Goal: Task Accomplishment & Management: Use online tool/utility

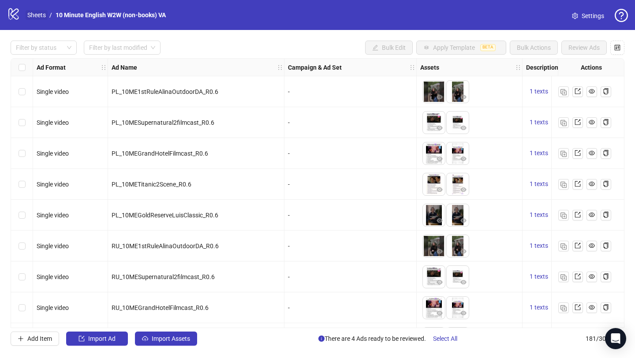
click at [33, 15] on link "Sheets" at bounding box center [37, 15] width 22 height 10
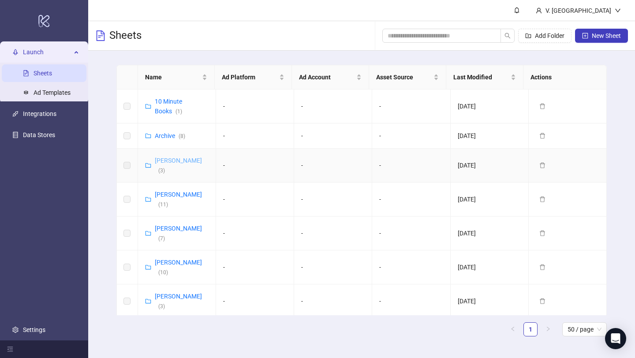
click at [174, 159] on link "[PERSON_NAME] ( 3 )" at bounding box center [178, 165] width 47 height 17
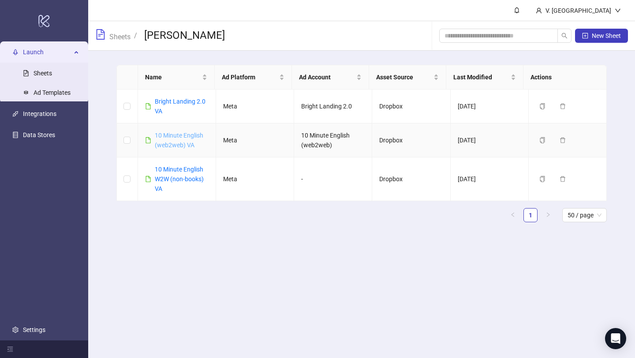
click at [179, 136] on link "10 Minute English (web2web) VA" at bounding box center [179, 140] width 48 height 17
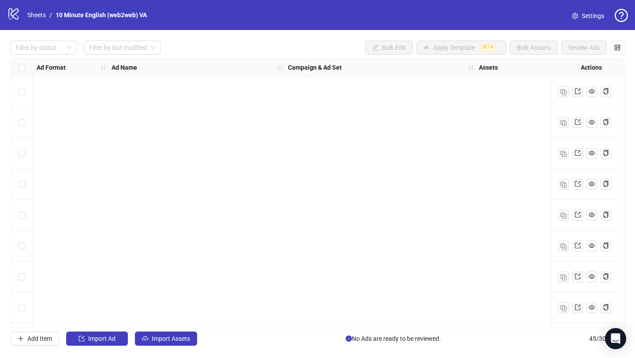
scroll to position [1141, 0]
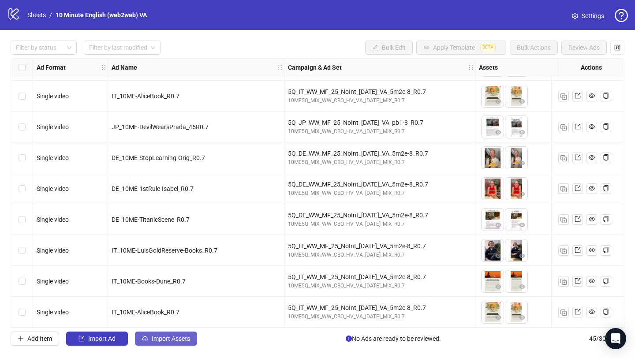
click at [165, 343] on button "Import Assets" at bounding box center [166, 338] width 62 height 14
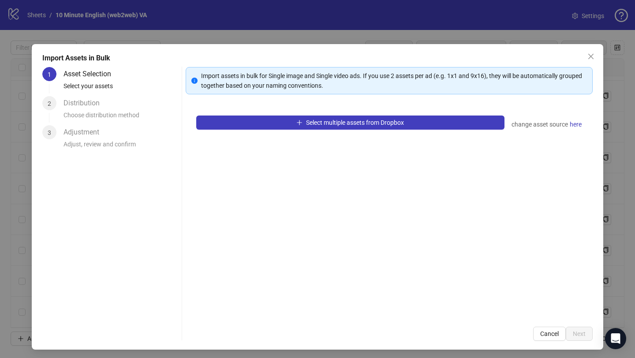
click at [310, 114] on div "Select multiple assets from Dropbox change asset source here" at bounding box center [389, 210] width 407 height 211
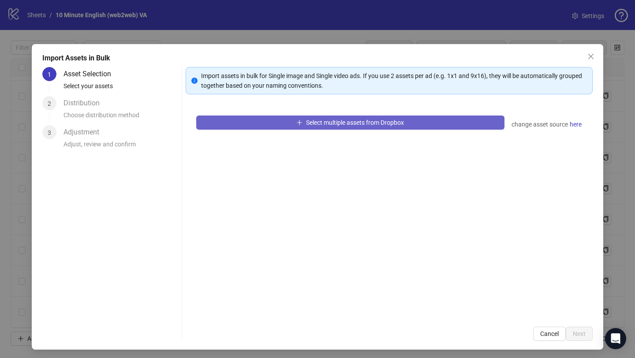
click at [313, 119] on span "Select multiple assets from Dropbox" at bounding box center [355, 122] width 98 height 7
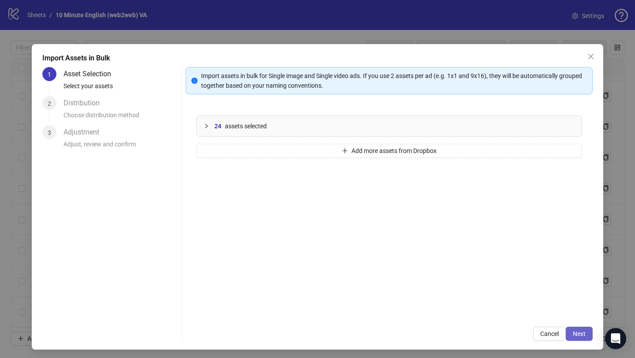
click at [566, 333] on button "Next" at bounding box center [579, 334] width 27 height 14
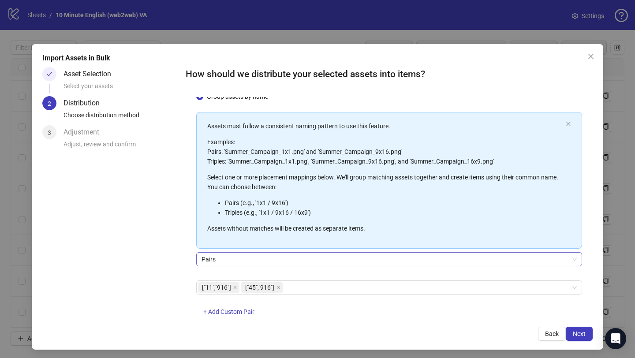
scroll to position [49, 0]
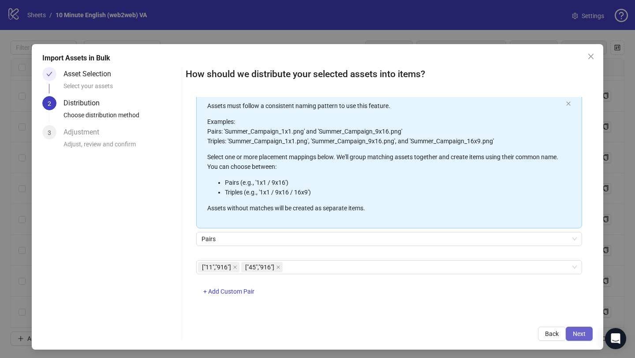
click at [570, 339] on button "Next" at bounding box center [579, 334] width 27 height 14
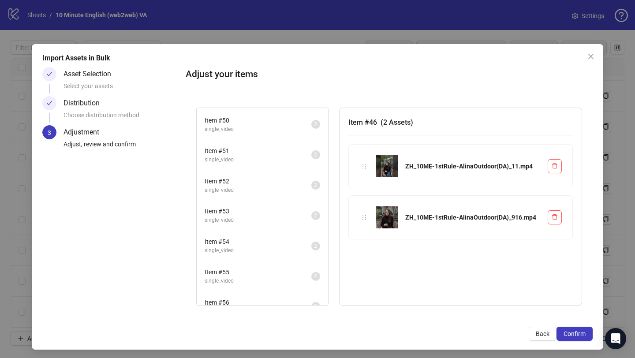
scroll to position [167, 0]
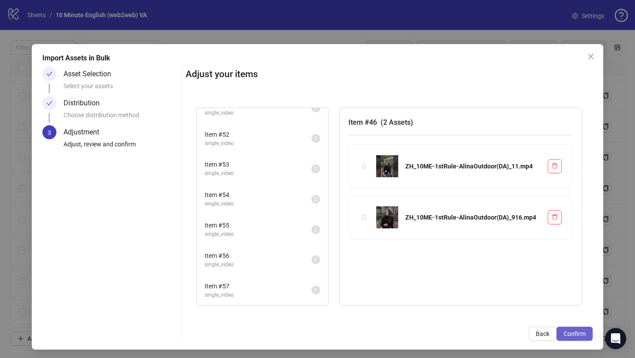
click at [577, 332] on span "Confirm" at bounding box center [574, 333] width 22 height 7
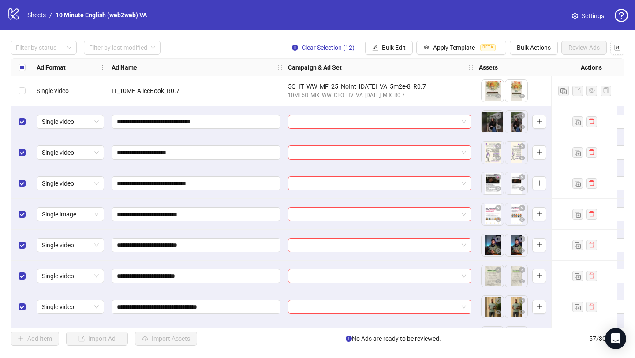
scroll to position [1325, 0]
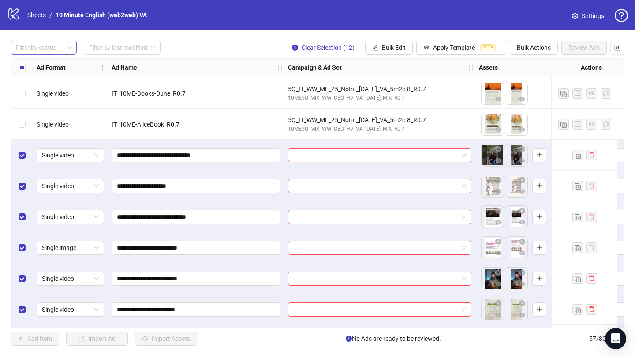
click at [60, 52] on div at bounding box center [38, 47] width 53 height 12
click at [58, 66] on div "Draft" at bounding box center [44, 66] width 52 height 10
click at [99, 47] on input "search" at bounding box center [118, 47] width 58 height 13
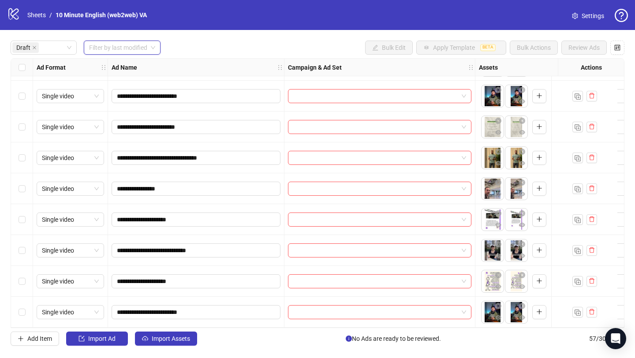
scroll to position [123, 0]
click at [115, 68] on div "[DATE]" at bounding box center [122, 66] width 63 height 10
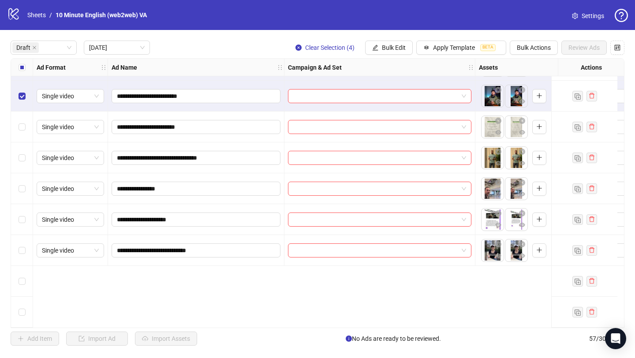
scroll to position [0, 0]
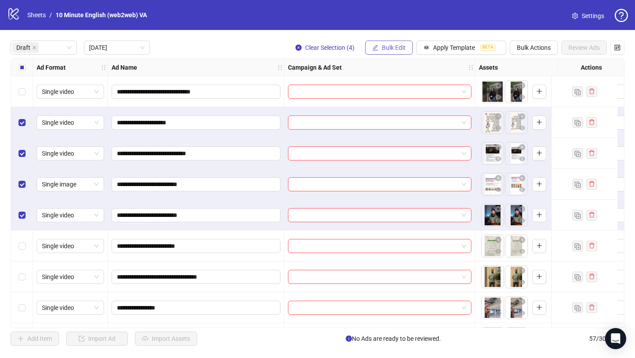
click at [402, 46] on span "Bulk Edit" at bounding box center [394, 47] width 24 height 7
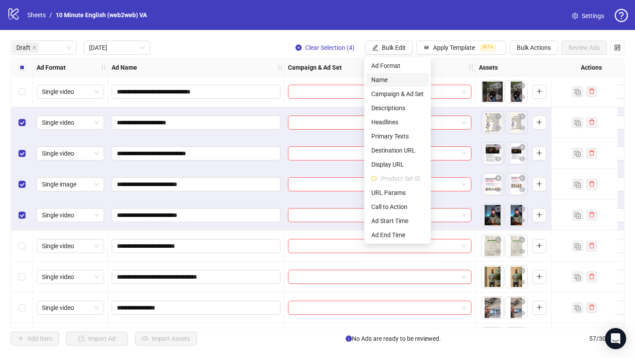
click at [393, 83] on span "Name" at bounding box center [397, 80] width 52 height 10
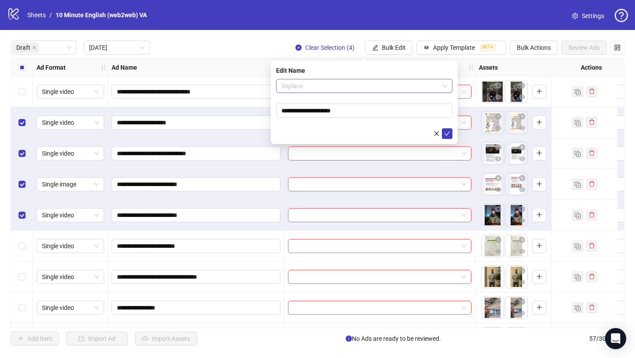
click at [353, 86] on span "Replace" at bounding box center [364, 85] width 166 height 13
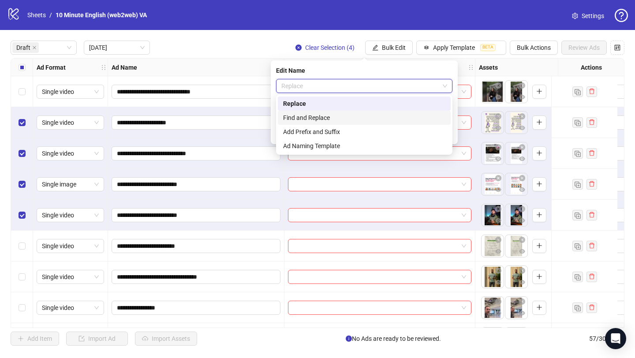
click at [343, 116] on div "Find and Replace" at bounding box center [364, 118] width 162 height 10
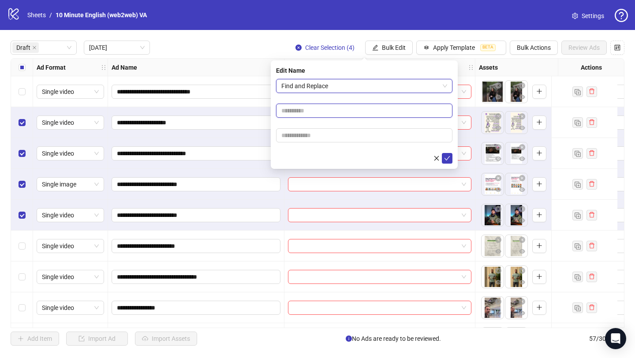
click at [314, 110] on input "text" at bounding box center [364, 111] width 176 height 14
type input "*"
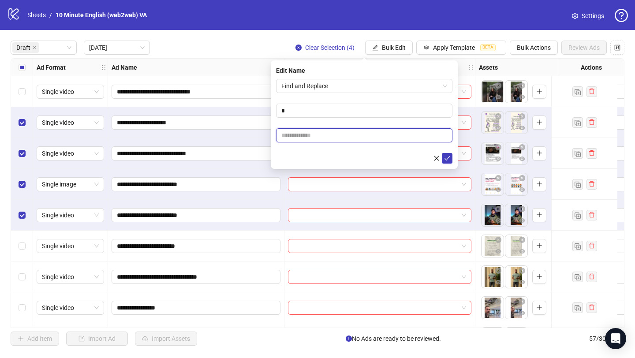
click at [311, 138] on input "text" at bounding box center [364, 135] width 176 height 14
click at [447, 159] on icon "check" at bounding box center [447, 158] width 6 height 6
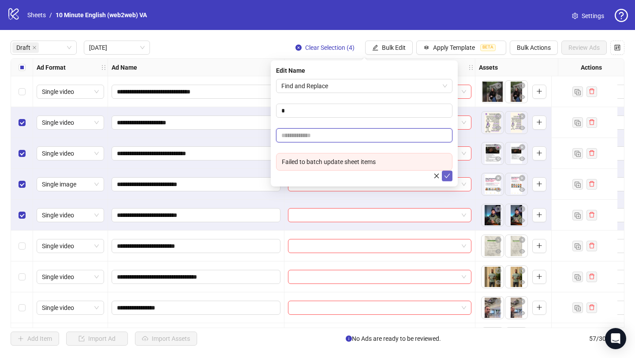
click at [353, 136] on input "text" at bounding box center [364, 135] width 176 height 14
type input "*"
click at [451, 173] on button "submit" at bounding box center [447, 176] width 11 height 11
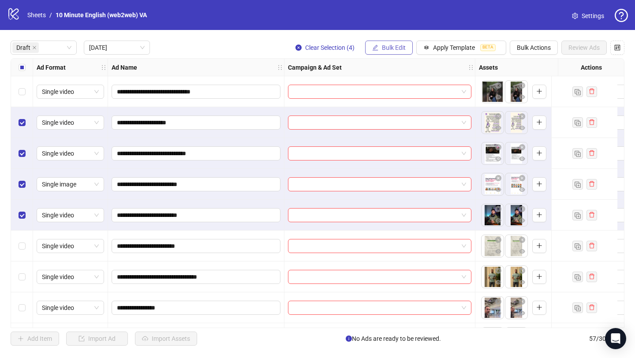
click at [398, 48] on span "Bulk Edit" at bounding box center [394, 47] width 24 height 7
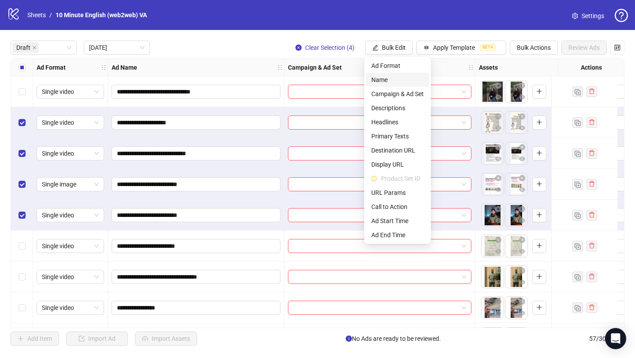
click at [396, 79] on span "Name" at bounding box center [397, 80] width 52 height 10
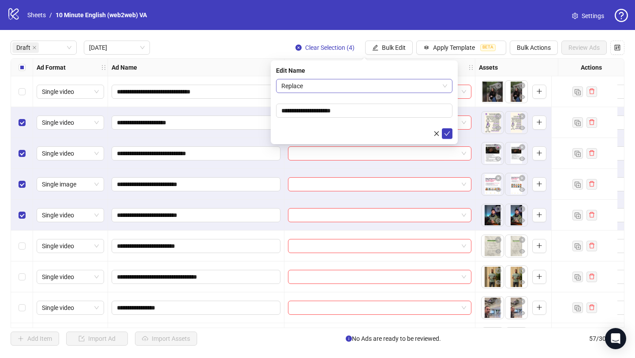
click at [342, 88] on span "Replace" at bounding box center [364, 85] width 166 height 13
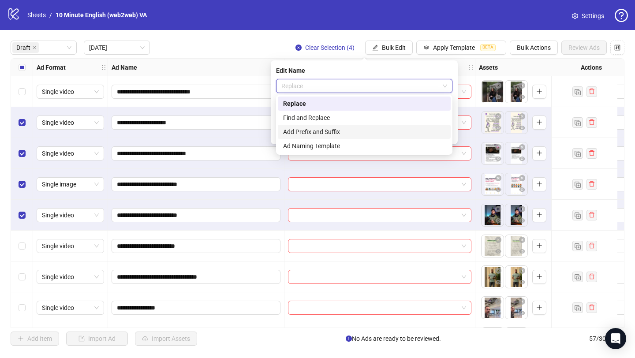
click at [342, 130] on div "Add Prefix and Suffix" at bounding box center [364, 132] width 162 height 10
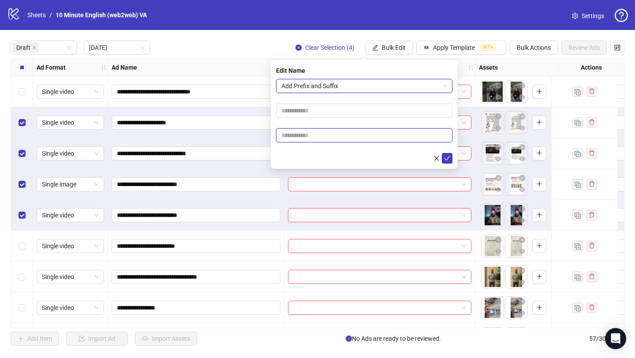
click at [342, 129] on input "text" at bounding box center [364, 135] width 176 height 14
type input "****"
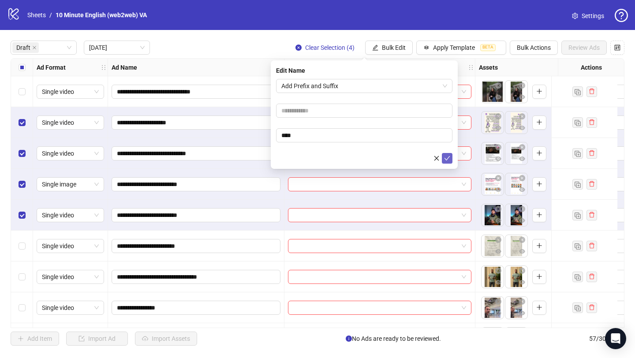
click at [449, 162] on button "submit" at bounding box center [447, 158] width 11 height 11
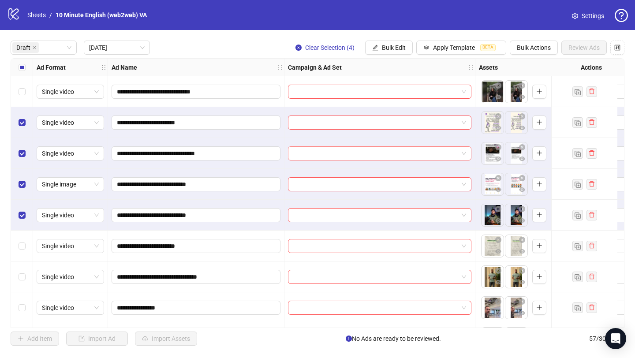
click at [448, 159] on input "search" at bounding box center [375, 153] width 165 height 13
click at [283, 135] on div "**********" at bounding box center [196, 122] width 176 height 31
click at [431, 47] on button "Apply Template BETA" at bounding box center [461, 48] width 90 height 14
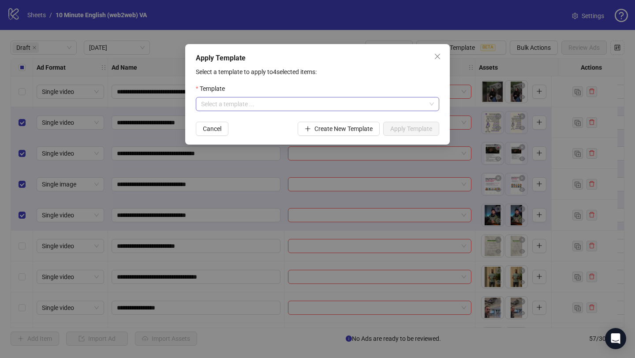
click at [296, 105] on input "search" at bounding box center [313, 103] width 225 height 13
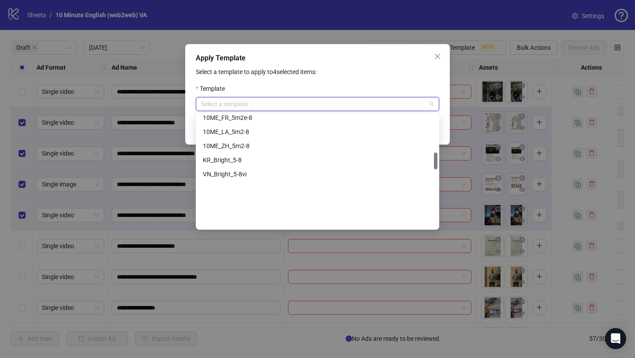
scroll to position [248, 0]
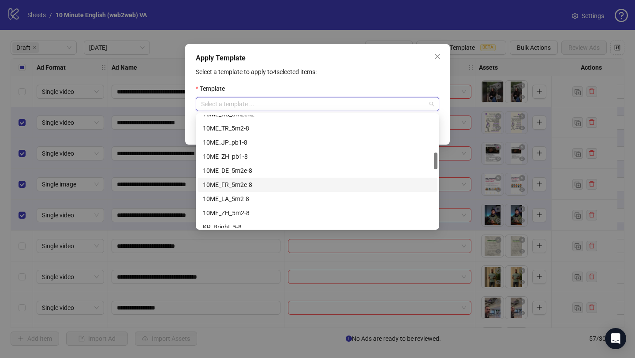
click at [272, 183] on div "10ME_FR_5m2e-8" at bounding box center [317, 185] width 229 height 10
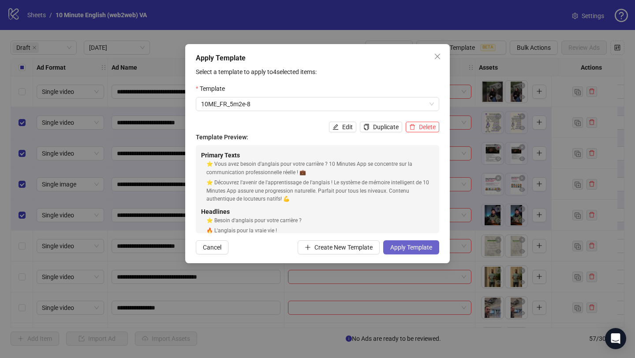
click at [409, 246] on span "Apply Template" at bounding box center [411, 247] width 42 height 7
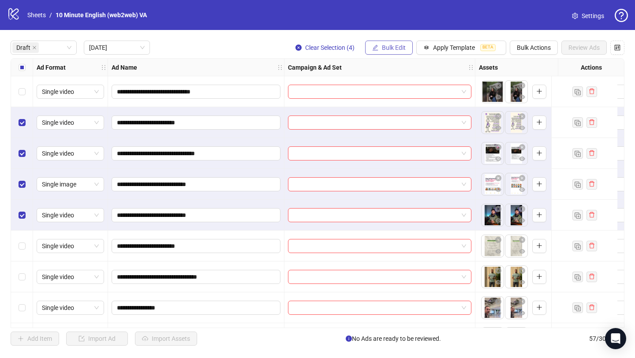
click at [406, 46] on button "Bulk Edit" at bounding box center [389, 48] width 48 height 14
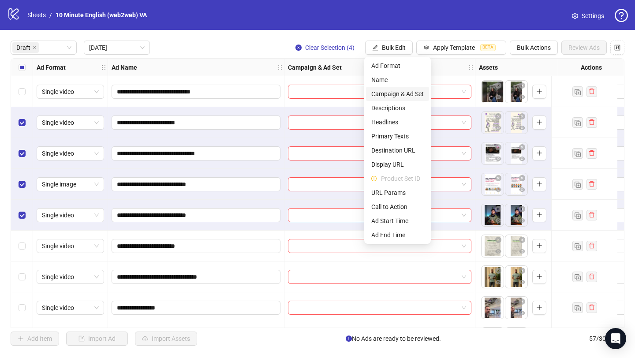
click at [392, 92] on span "Campaign & Ad Set" at bounding box center [397, 94] width 52 height 10
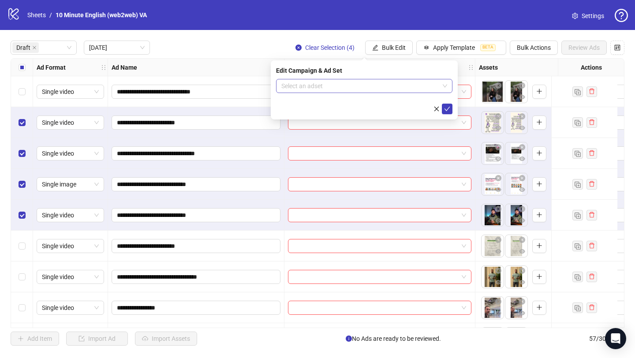
click at [391, 81] on input "search" at bounding box center [360, 85] width 158 height 13
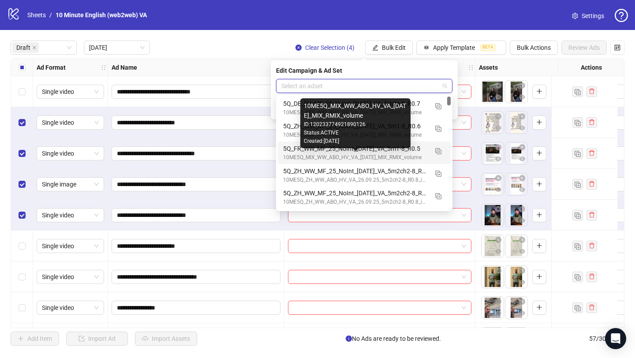
click at [406, 154] on div "10ME5Q_MIX_WW_ABO_HV_VA_[DATE]_MIX_RMIX_volume" at bounding box center [355, 157] width 145 height 8
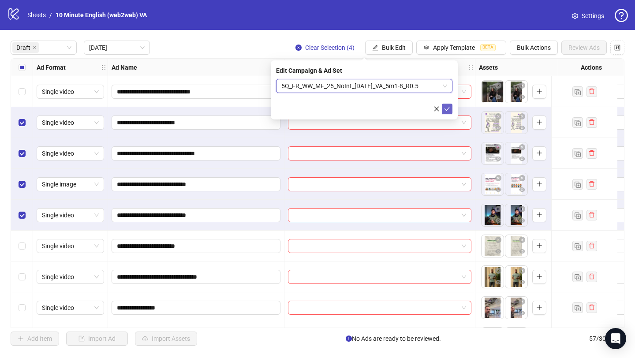
click at [446, 112] on span "submit" at bounding box center [447, 108] width 6 height 7
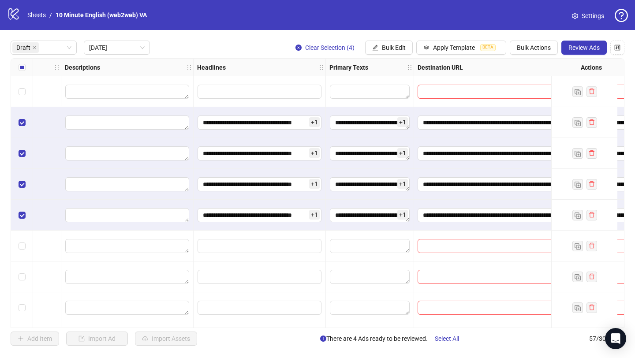
scroll to position [0, 647]
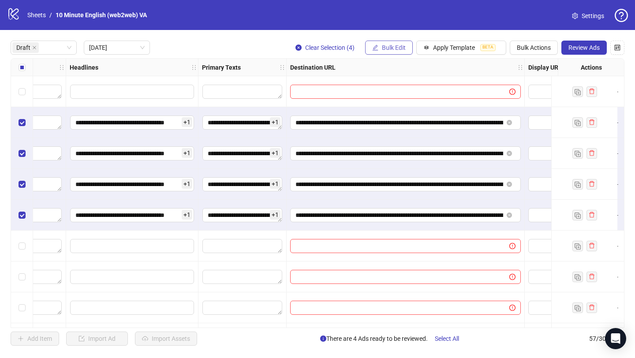
click at [398, 43] on button "Bulk Edit" at bounding box center [389, 48] width 48 height 14
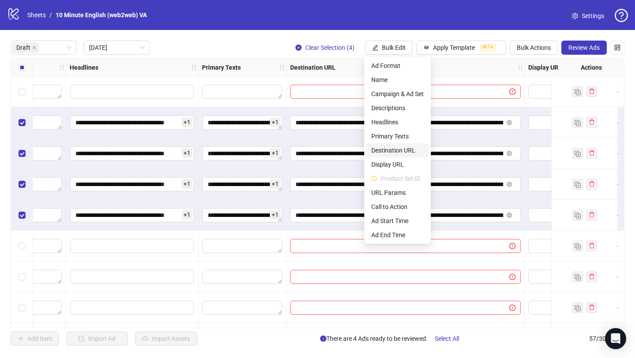
click at [389, 151] on span "Destination URL" at bounding box center [397, 150] width 52 height 10
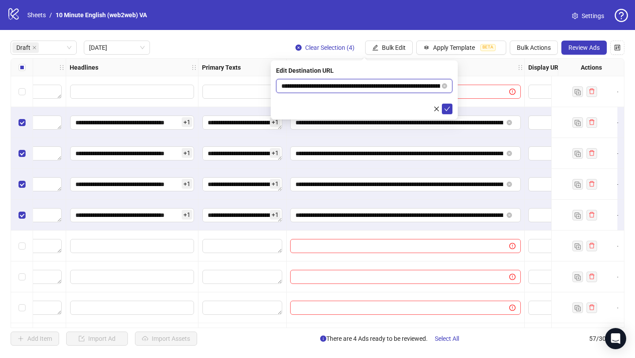
drag, startPoint x: 418, startPoint y: 85, endPoint x: 226, endPoint y: 84, distance: 192.6
click at [226, 84] on body "**********" at bounding box center [317, 179] width 635 height 358
paste input "text"
type input "**********"
click at [446, 110] on icon "check" at bounding box center [447, 109] width 6 height 4
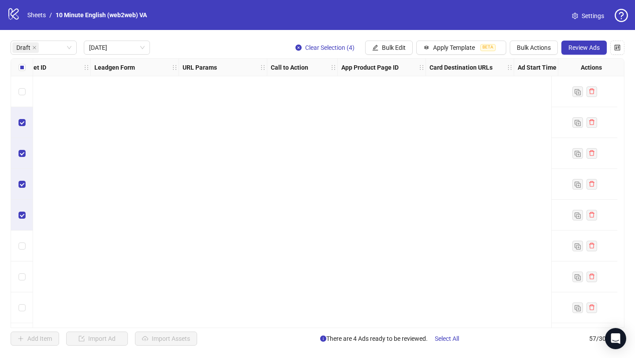
scroll to position [0, 0]
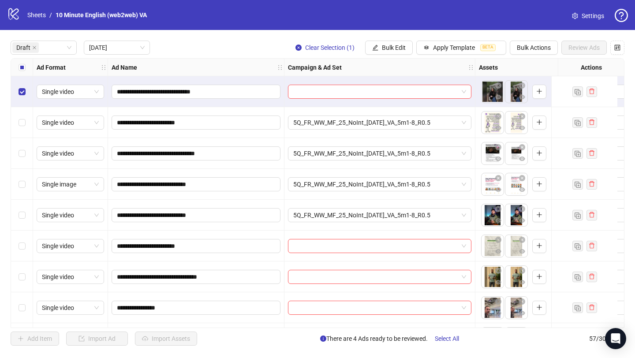
click at [33, 245] on div "Single video" at bounding box center [70, 246] width 75 height 31
click at [11, 247] on div "Select row 6" at bounding box center [22, 246] width 22 height 31
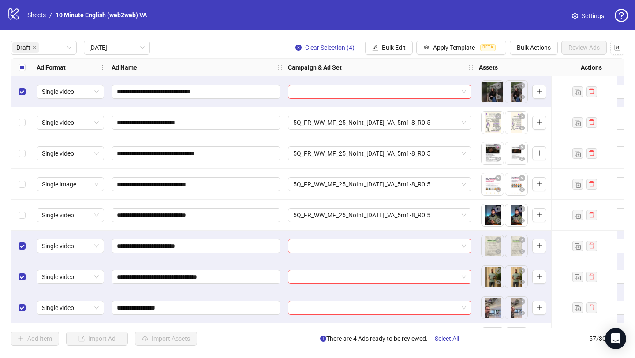
scroll to position [14, 0]
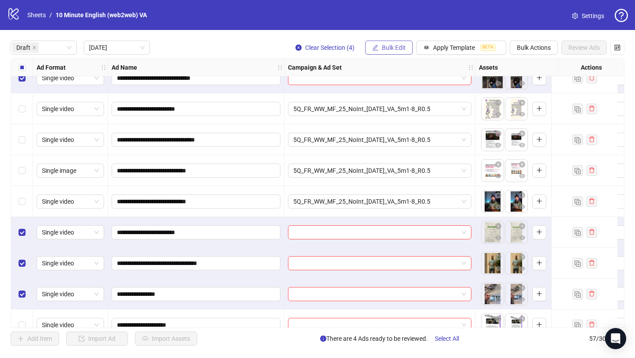
click at [391, 43] on button "Bulk Edit" at bounding box center [389, 48] width 48 height 14
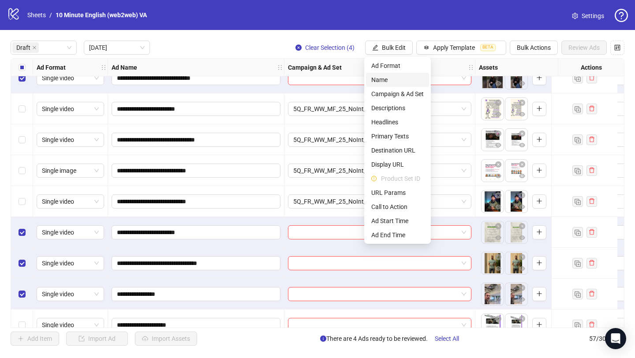
click at [387, 79] on span "Name" at bounding box center [397, 80] width 52 height 10
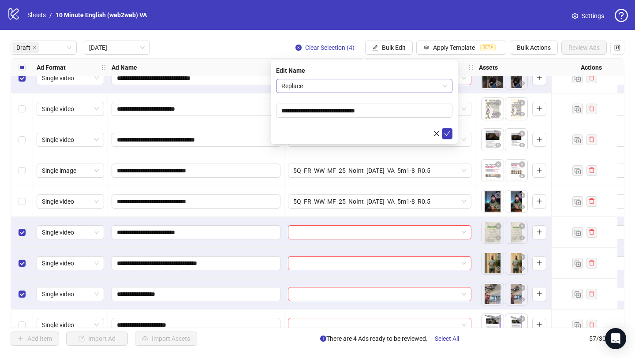
click at [326, 86] on span "Replace" at bounding box center [364, 85] width 166 height 13
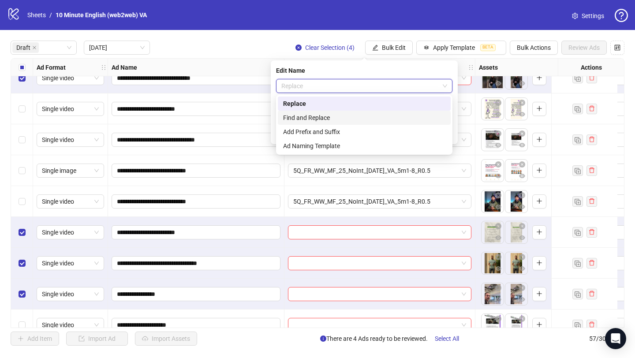
click at [326, 116] on div "Find and Replace" at bounding box center [364, 118] width 162 height 10
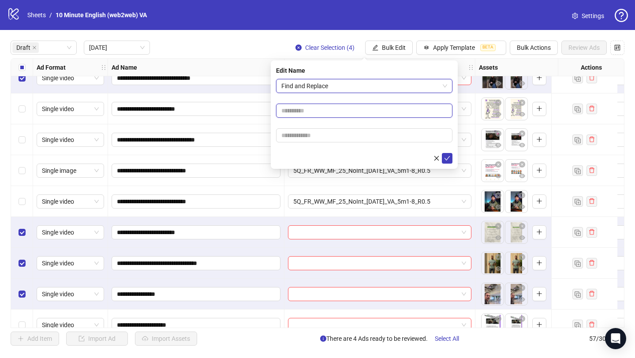
click at [315, 116] on input "text" at bounding box center [364, 111] width 176 height 14
type input "*"
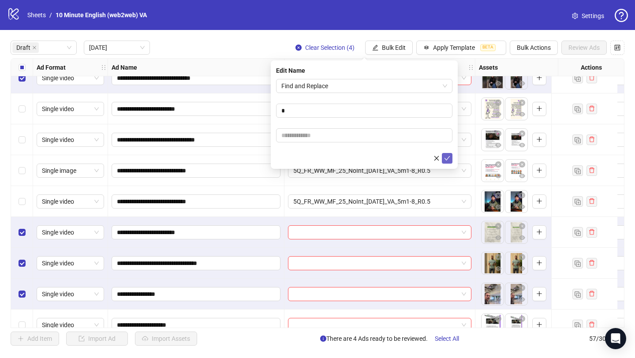
click at [449, 159] on icon "check" at bounding box center [447, 158] width 6 height 6
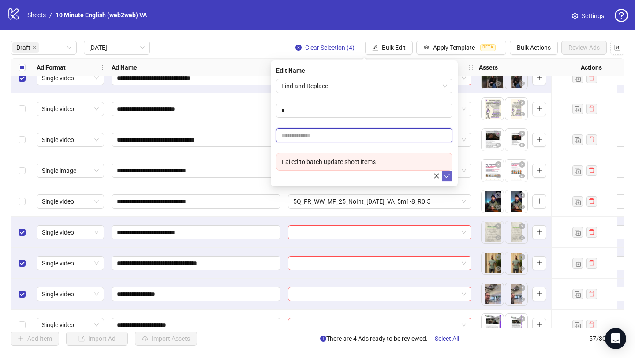
click at [378, 141] on input "text" at bounding box center [364, 135] width 176 height 14
drag, startPoint x: 353, startPoint y: 133, endPoint x: 259, endPoint y: 107, distance: 97.0
click at [238, 133] on body "**********" at bounding box center [317, 179] width 635 height 358
type input "*"
click at [448, 177] on icon "check" at bounding box center [447, 176] width 6 height 6
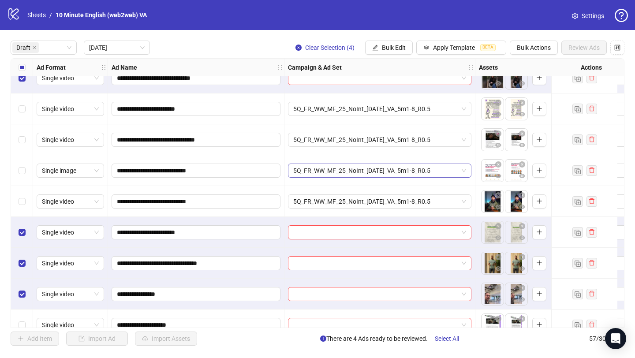
scroll to position [0, 0]
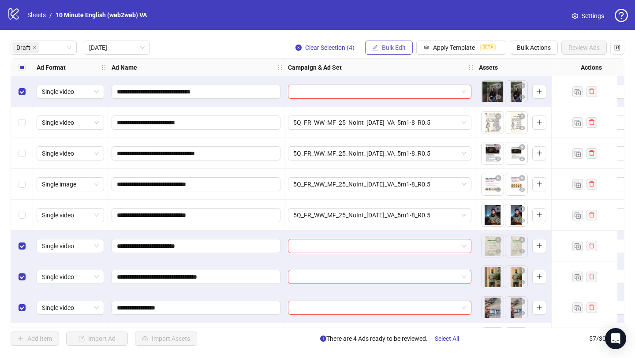
click at [401, 48] on span "Bulk Edit" at bounding box center [394, 47] width 24 height 7
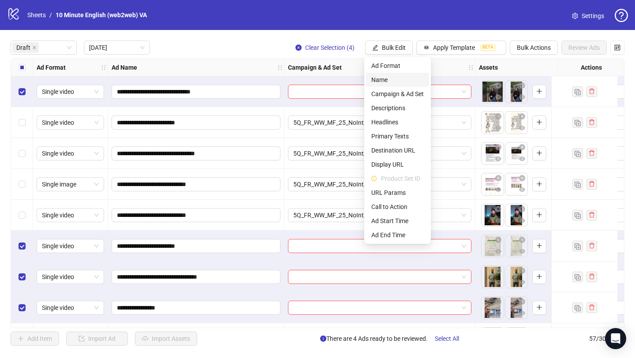
click at [395, 82] on span "Name" at bounding box center [397, 80] width 52 height 10
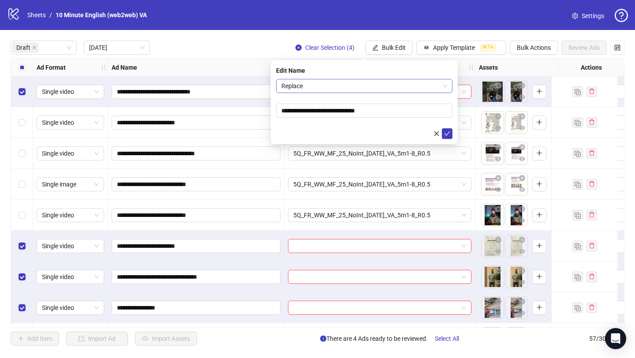
click at [392, 85] on span "Replace" at bounding box center [364, 85] width 166 height 13
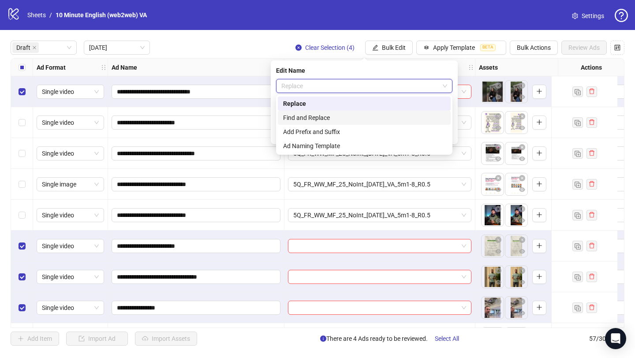
click at [354, 118] on div "Find and Replace" at bounding box center [364, 118] width 162 height 10
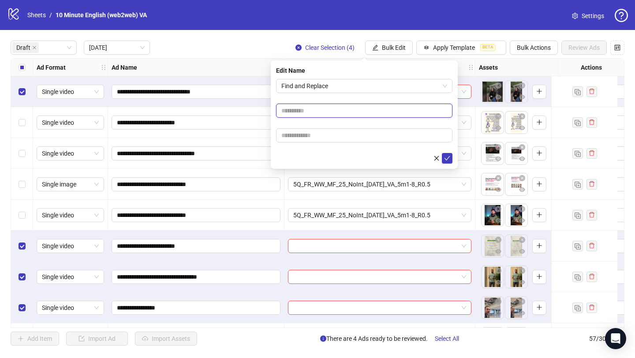
click at [327, 111] on input "text" at bounding box center [364, 111] width 176 height 14
type input "*"
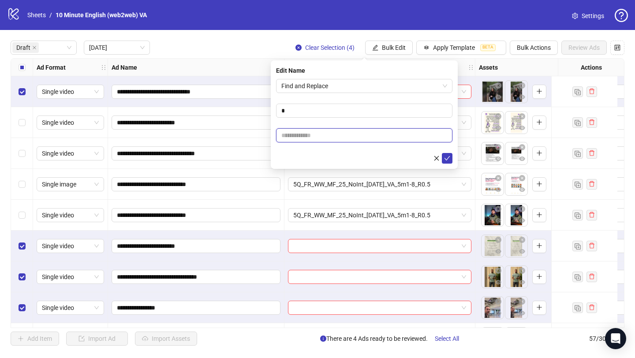
click at [321, 131] on input "text" at bounding box center [364, 135] width 176 height 14
type input "*"
click at [435, 157] on icon "close" at bounding box center [436, 158] width 6 height 6
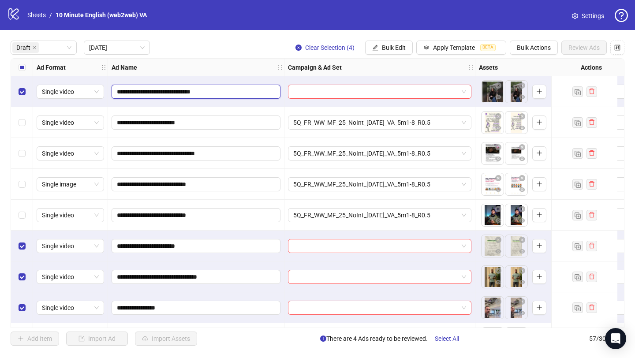
click at [216, 91] on input "**********" at bounding box center [195, 92] width 156 height 10
type input "**********"
click at [393, 50] on span "Bulk Edit" at bounding box center [394, 47] width 24 height 7
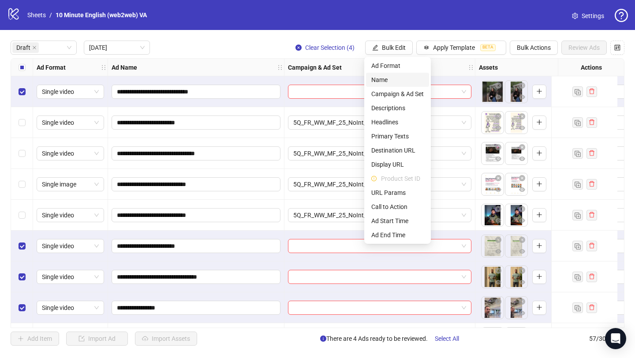
click at [396, 80] on span "Name" at bounding box center [397, 80] width 52 height 10
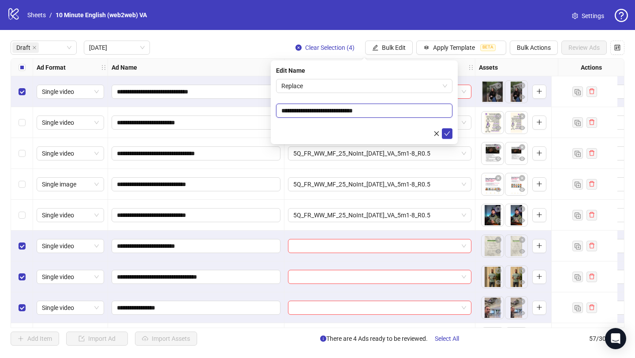
click at [385, 109] on input "**********" at bounding box center [364, 111] width 176 height 14
click at [398, 91] on span "Replace" at bounding box center [364, 85] width 166 height 13
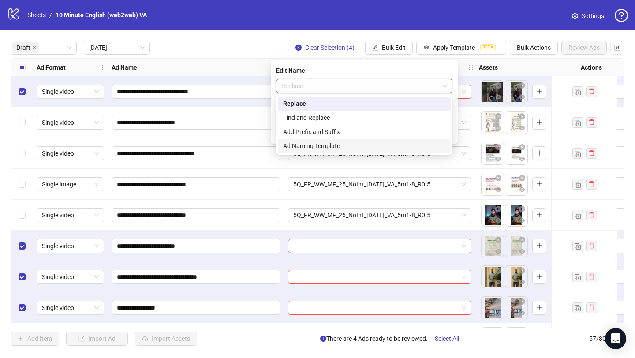
click at [376, 134] on div "Add Prefix and Suffix" at bounding box center [364, 132] width 162 height 10
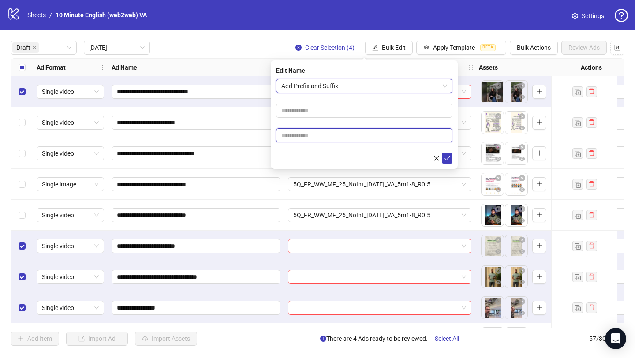
click at [373, 140] on input "text" at bounding box center [364, 135] width 176 height 14
type input "****"
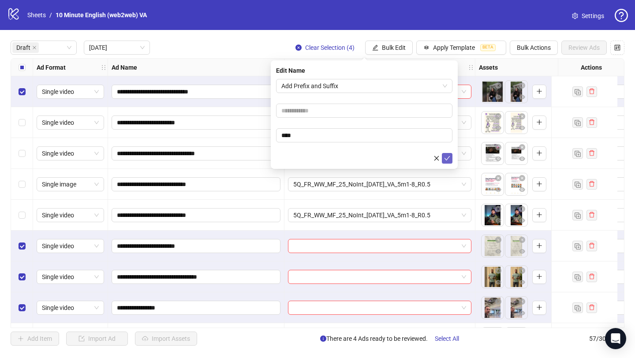
click at [444, 160] on icon "check" at bounding box center [447, 158] width 6 height 6
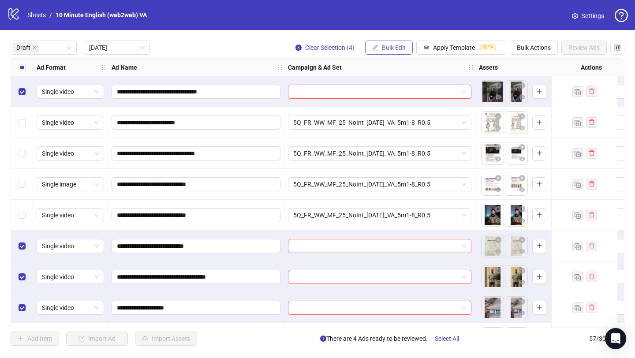
click at [402, 49] on span "Bulk Edit" at bounding box center [394, 47] width 24 height 7
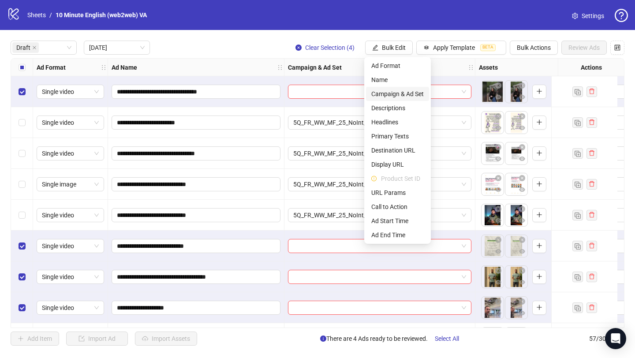
click at [408, 93] on span "Campaign & Ad Set" at bounding box center [397, 94] width 52 height 10
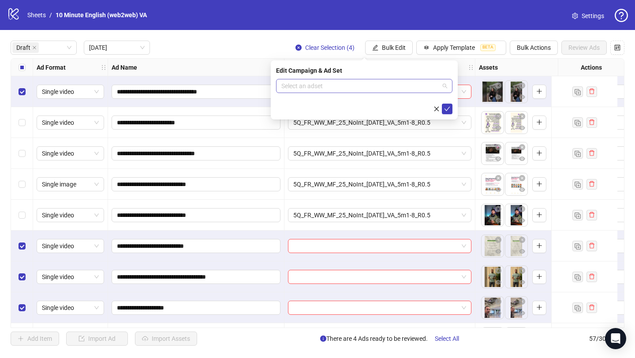
click at [378, 87] on input "search" at bounding box center [360, 85] width 158 height 13
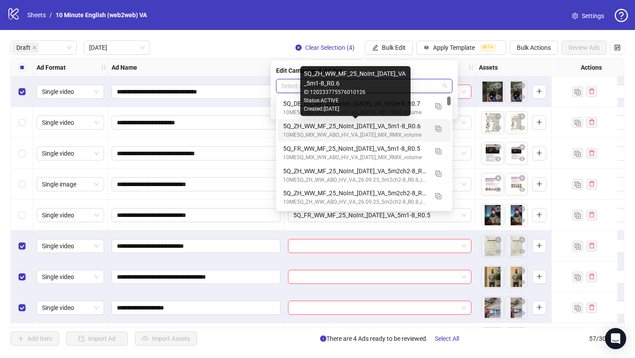
click at [369, 127] on div "5Q_ZH_WW_MF_25_NoInt_[DATE]_VA_5m1-8_R0.6" at bounding box center [355, 126] width 145 height 10
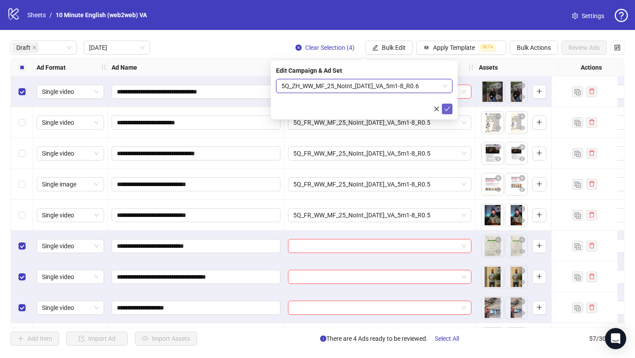
click at [445, 111] on icon "check" at bounding box center [447, 109] width 6 height 6
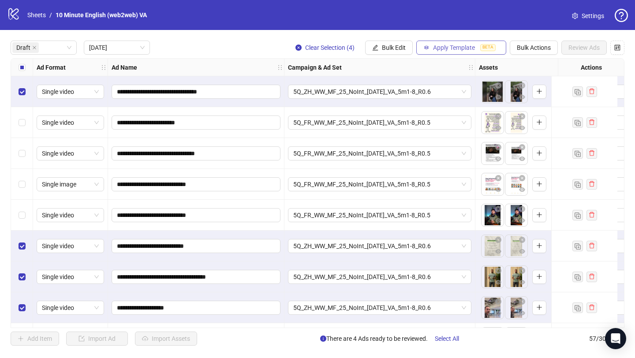
click at [454, 47] on span "Apply Template" at bounding box center [454, 47] width 42 height 7
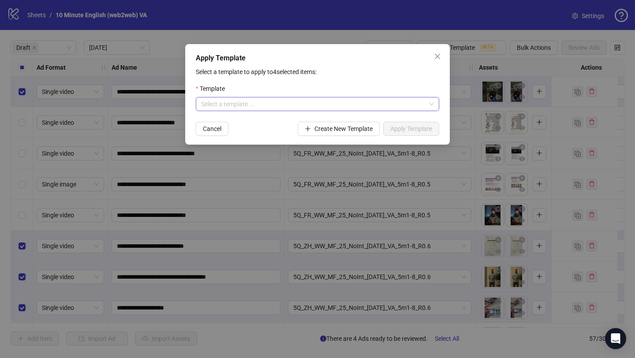
click at [357, 105] on input "search" at bounding box center [313, 103] width 225 height 13
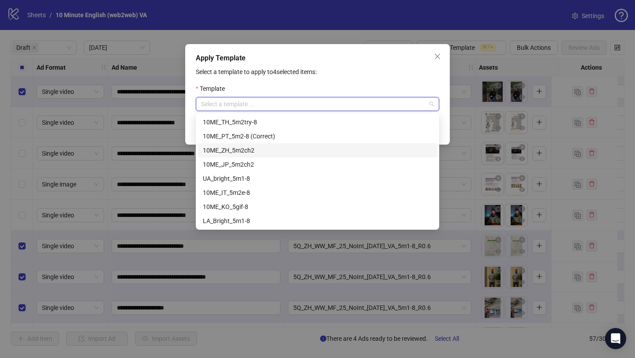
click at [326, 145] on div "10ME_ZH_5m2ch2" at bounding box center [317, 150] width 240 height 14
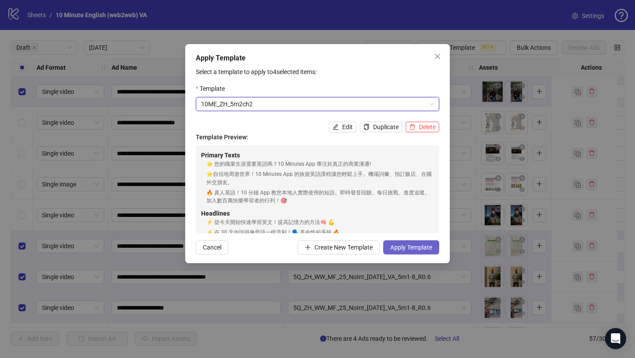
click at [407, 251] on button "Apply Template" at bounding box center [411, 247] width 56 height 14
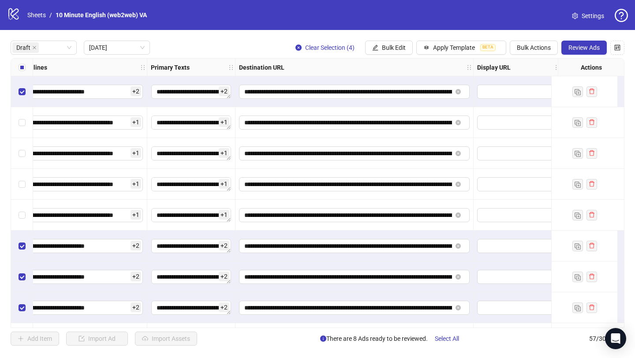
scroll to position [0, 731]
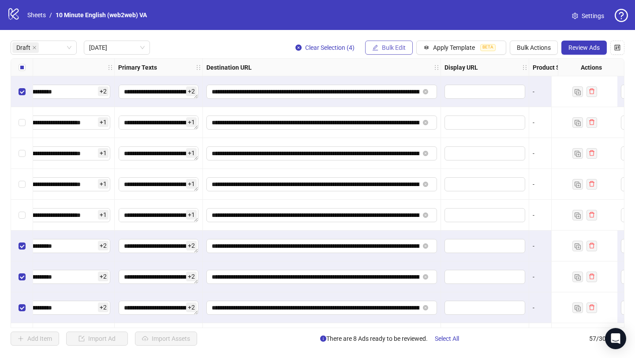
click at [399, 45] on span "Bulk Edit" at bounding box center [394, 47] width 24 height 7
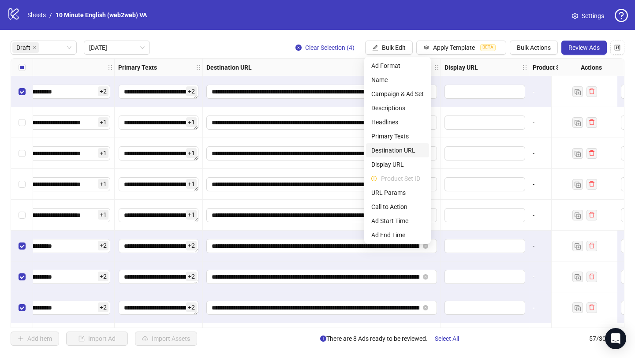
click at [399, 152] on span "Destination URL" at bounding box center [397, 150] width 52 height 10
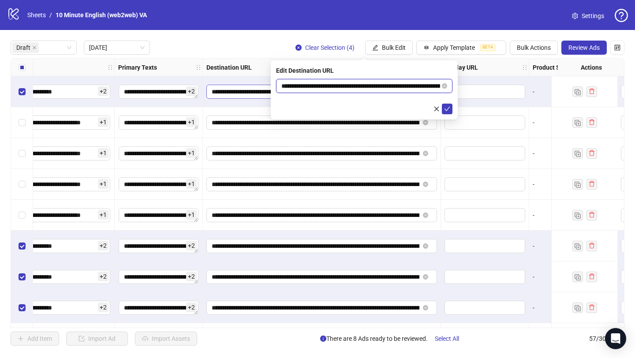
drag, startPoint x: 430, startPoint y: 85, endPoint x: 263, endPoint y: 86, distance: 166.6
click at [263, 86] on body "**********" at bounding box center [317, 179] width 635 height 358
paste input "text"
type input "**********"
click at [448, 108] on icon "check" at bounding box center [447, 109] width 6 height 4
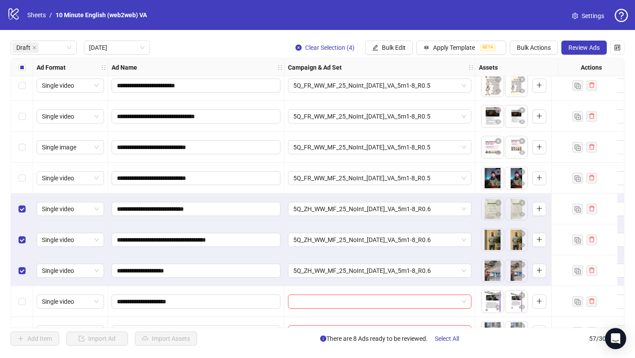
scroll to position [83, 0]
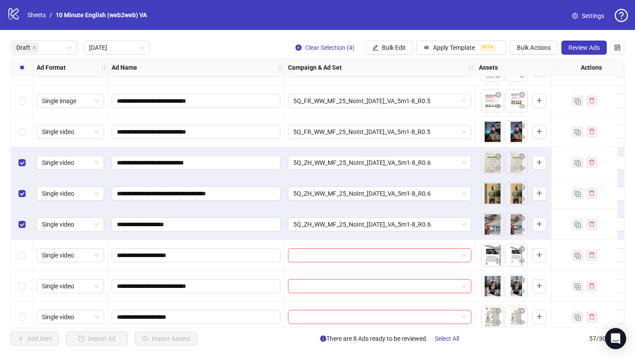
click at [18, 70] on div "Select all rows" at bounding box center [22, 68] width 22 height 18
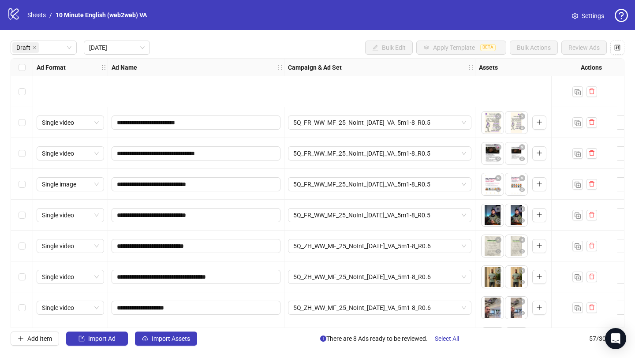
scroll to position [123, 0]
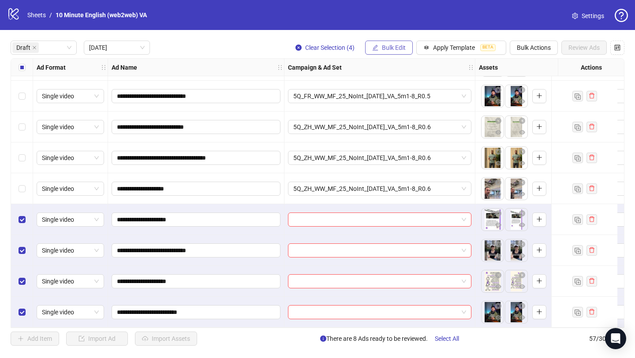
click at [399, 49] on span "Bulk Edit" at bounding box center [394, 47] width 24 height 7
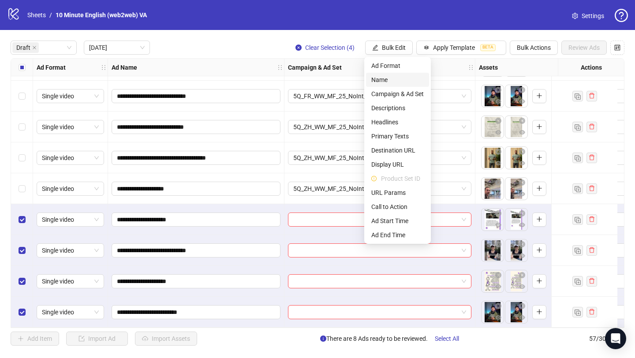
click at [395, 83] on span "Name" at bounding box center [397, 80] width 52 height 10
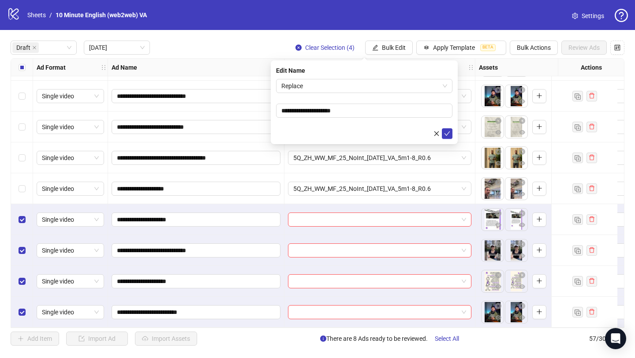
click at [368, 93] on form "**********" at bounding box center [364, 109] width 176 height 60
click at [368, 85] on span "Replace" at bounding box center [364, 85] width 166 height 13
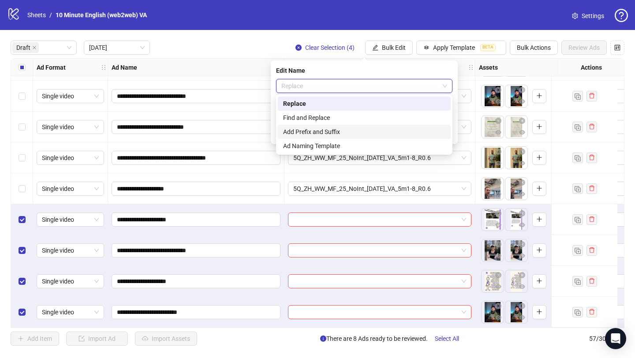
click at [357, 132] on div "Add Prefix and Suffix" at bounding box center [364, 132] width 162 height 10
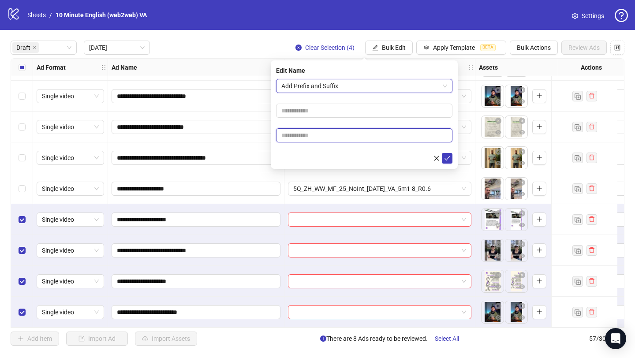
click at [354, 134] on input "text" at bounding box center [364, 135] width 176 height 14
type input "****"
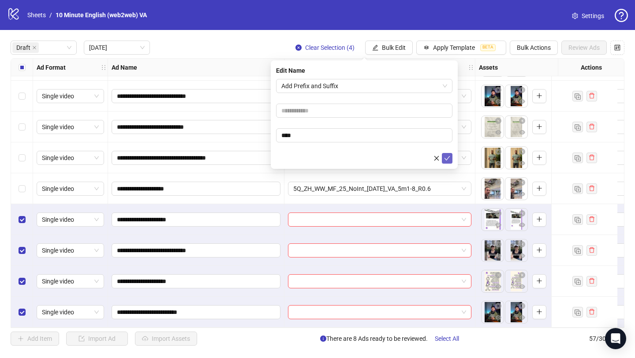
click at [445, 159] on icon "check" at bounding box center [447, 158] width 6 height 6
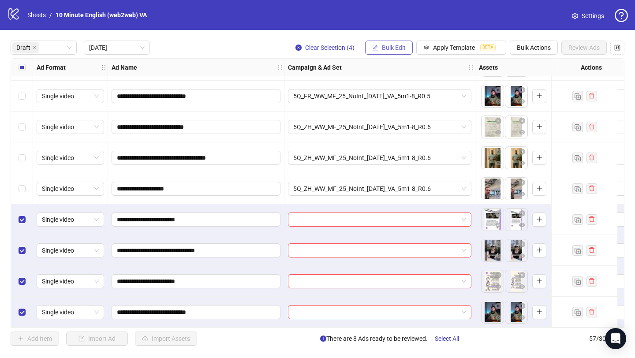
click at [408, 45] on button "Bulk Edit" at bounding box center [389, 48] width 48 height 14
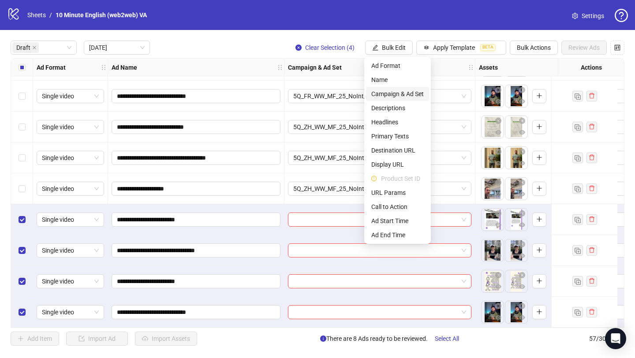
click at [413, 97] on span "Campaign & Ad Set" at bounding box center [397, 94] width 52 height 10
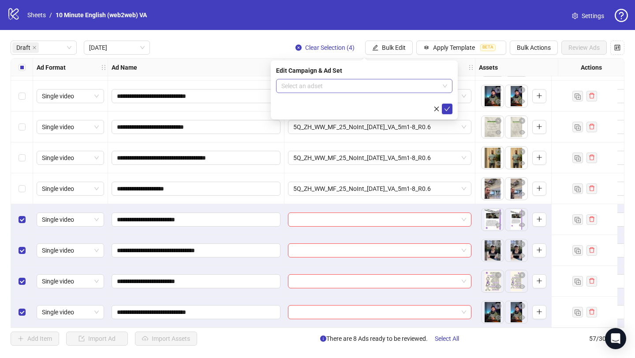
click at [415, 84] on input "search" at bounding box center [360, 85] width 158 height 13
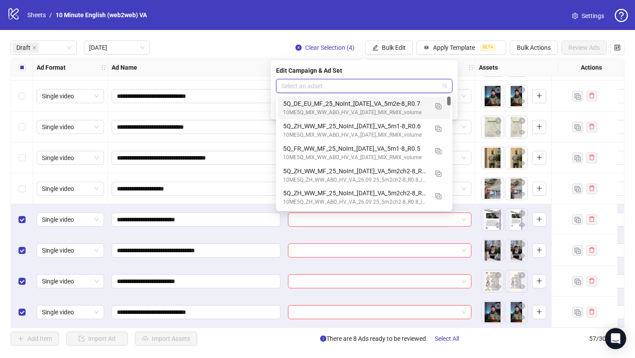
click at [395, 107] on div "5Q_DE_EU_MF_25_NoInt_[DATE]_VA_5m2e-8_R0.7" at bounding box center [355, 104] width 145 height 10
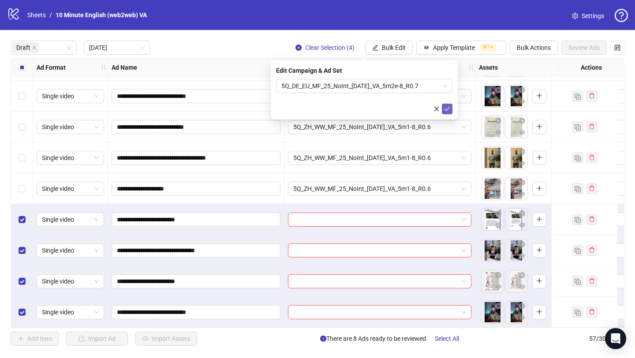
click at [448, 110] on icon "check" at bounding box center [447, 109] width 6 height 6
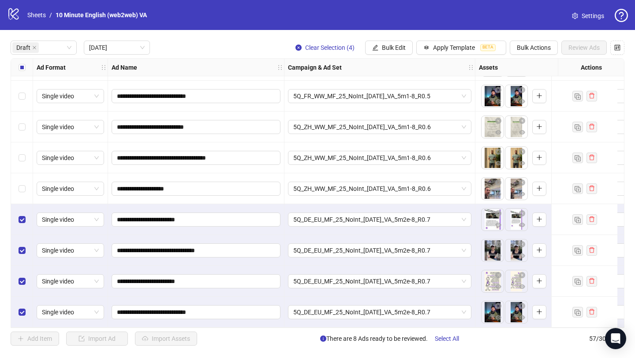
click at [461, 38] on div "**********" at bounding box center [317, 193] width 635 height 326
click at [460, 51] on button "Apply Template BETA" at bounding box center [461, 48] width 90 height 14
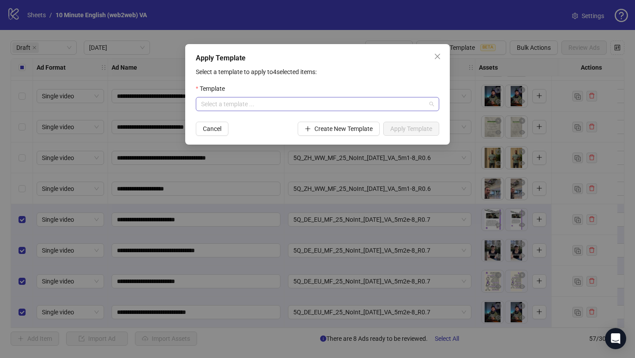
click at [382, 99] on input "search" at bounding box center [313, 103] width 225 height 13
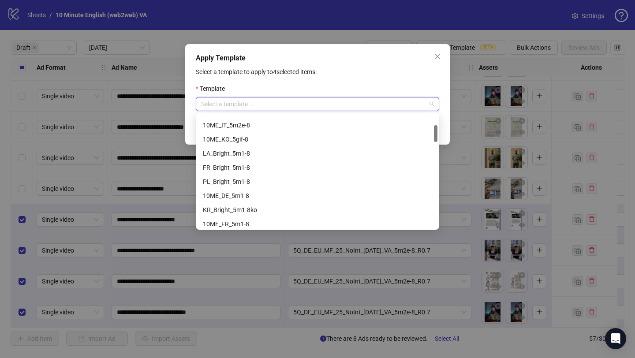
scroll to position [76, 0]
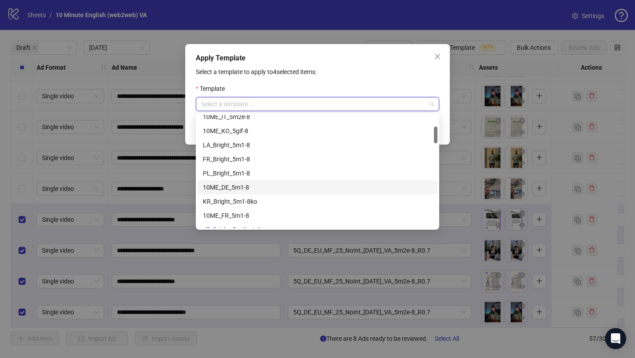
click at [298, 190] on div "10ME_DE_5m1-8" at bounding box center [317, 187] width 229 height 10
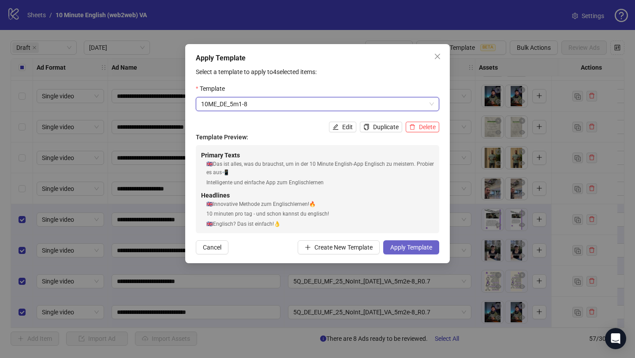
click at [395, 247] on span "Apply Template" at bounding box center [411, 247] width 42 height 7
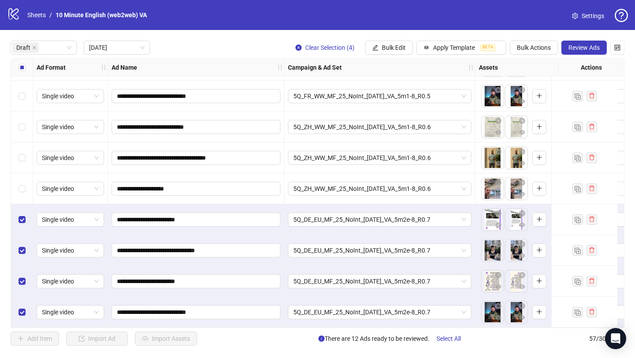
drag, startPoint x: 164, startPoint y: 328, endPoint x: 197, endPoint y: 328, distance: 32.2
click at [197, 328] on div "**********" at bounding box center [317, 193] width 635 height 326
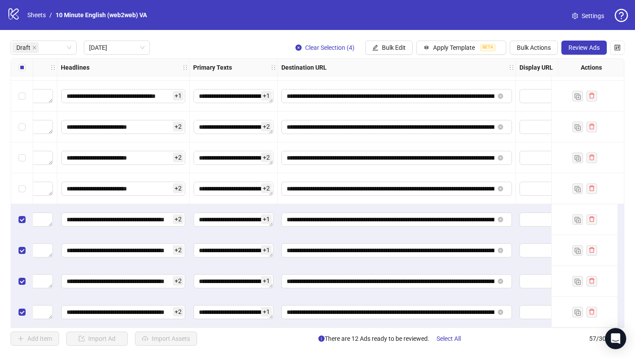
scroll to position [123, 696]
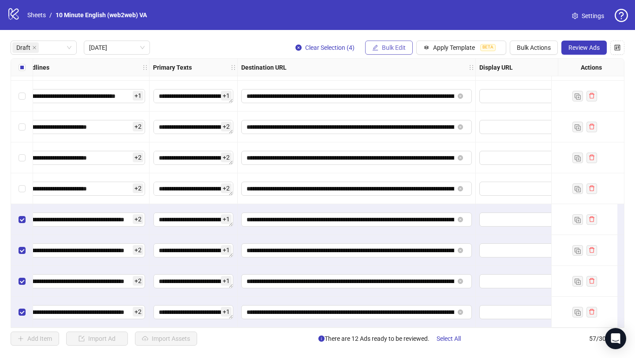
click at [373, 48] on icon "edit" at bounding box center [375, 48] width 6 height 6
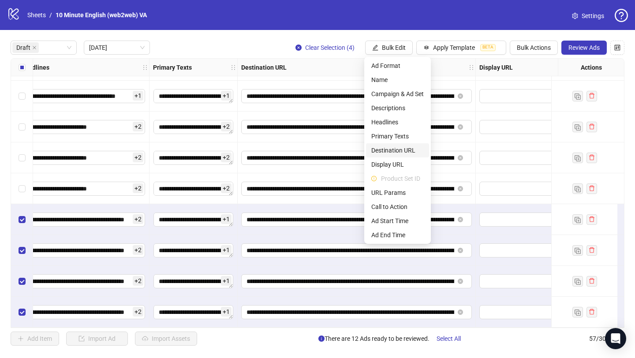
click at [399, 151] on span "Destination URL" at bounding box center [397, 150] width 52 height 10
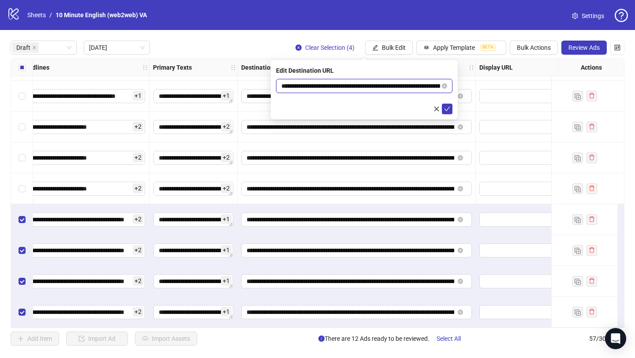
drag, startPoint x: 418, startPoint y: 86, endPoint x: 150, endPoint y: 89, distance: 268.0
click at [150, 89] on body "**********" at bounding box center [317, 179] width 635 height 358
paste input "*"
type input "**********"
click at [447, 108] on icon "check" at bounding box center [447, 109] width 6 height 6
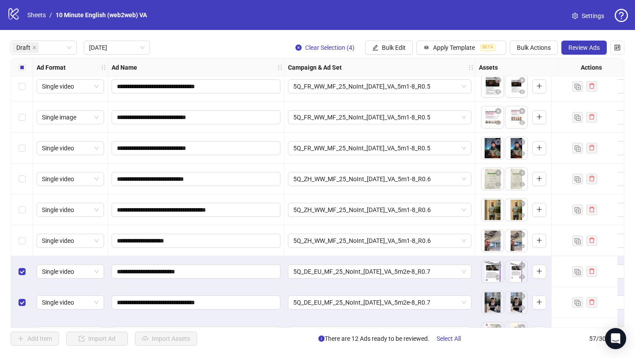
scroll to position [47, 0]
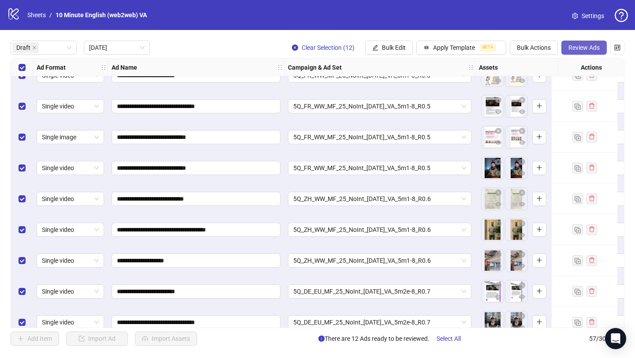
click at [595, 49] on span "Review Ads" at bounding box center [583, 47] width 31 height 7
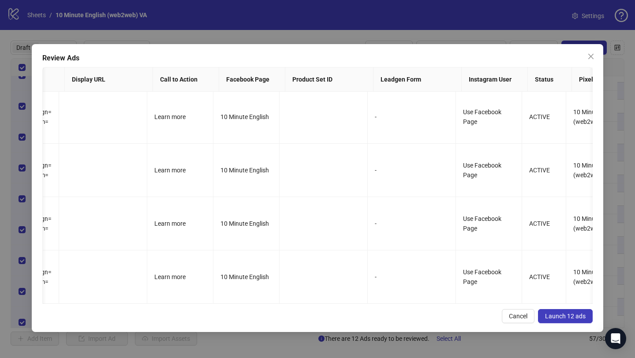
scroll to position [0, 0]
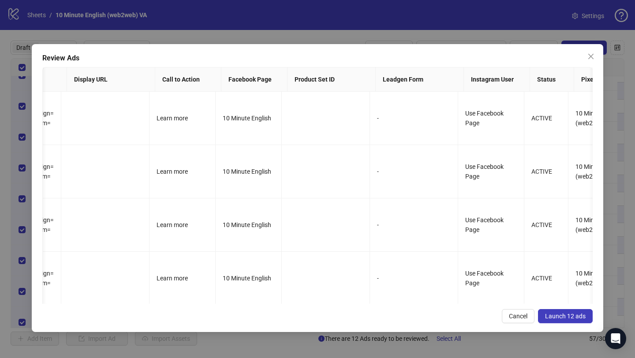
click at [587, 320] on button "Launch 12 ads" at bounding box center [565, 316] width 55 height 14
